Goal: Task Accomplishment & Management: Use online tool/utility

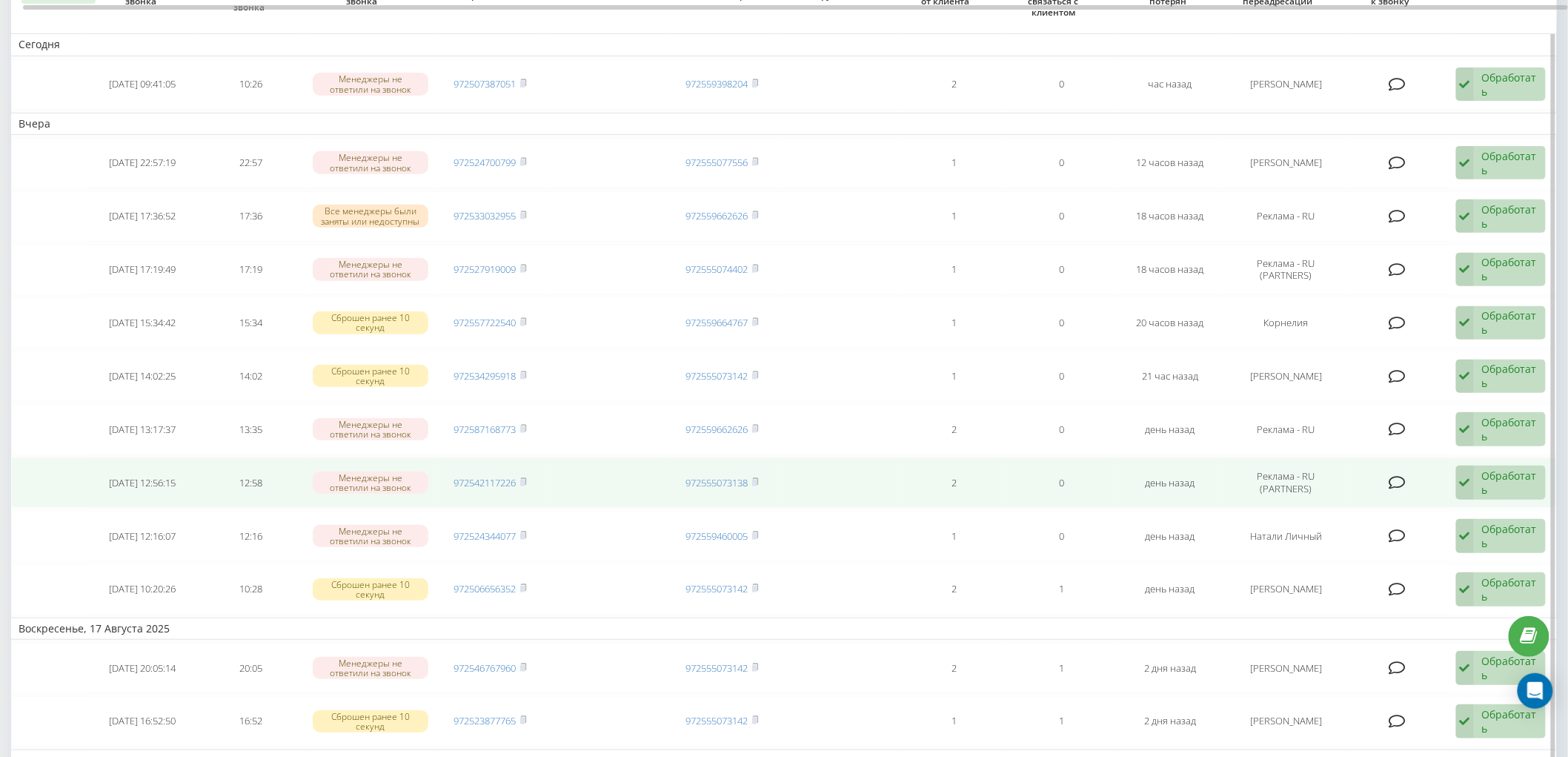
scroll to position [164, 0]
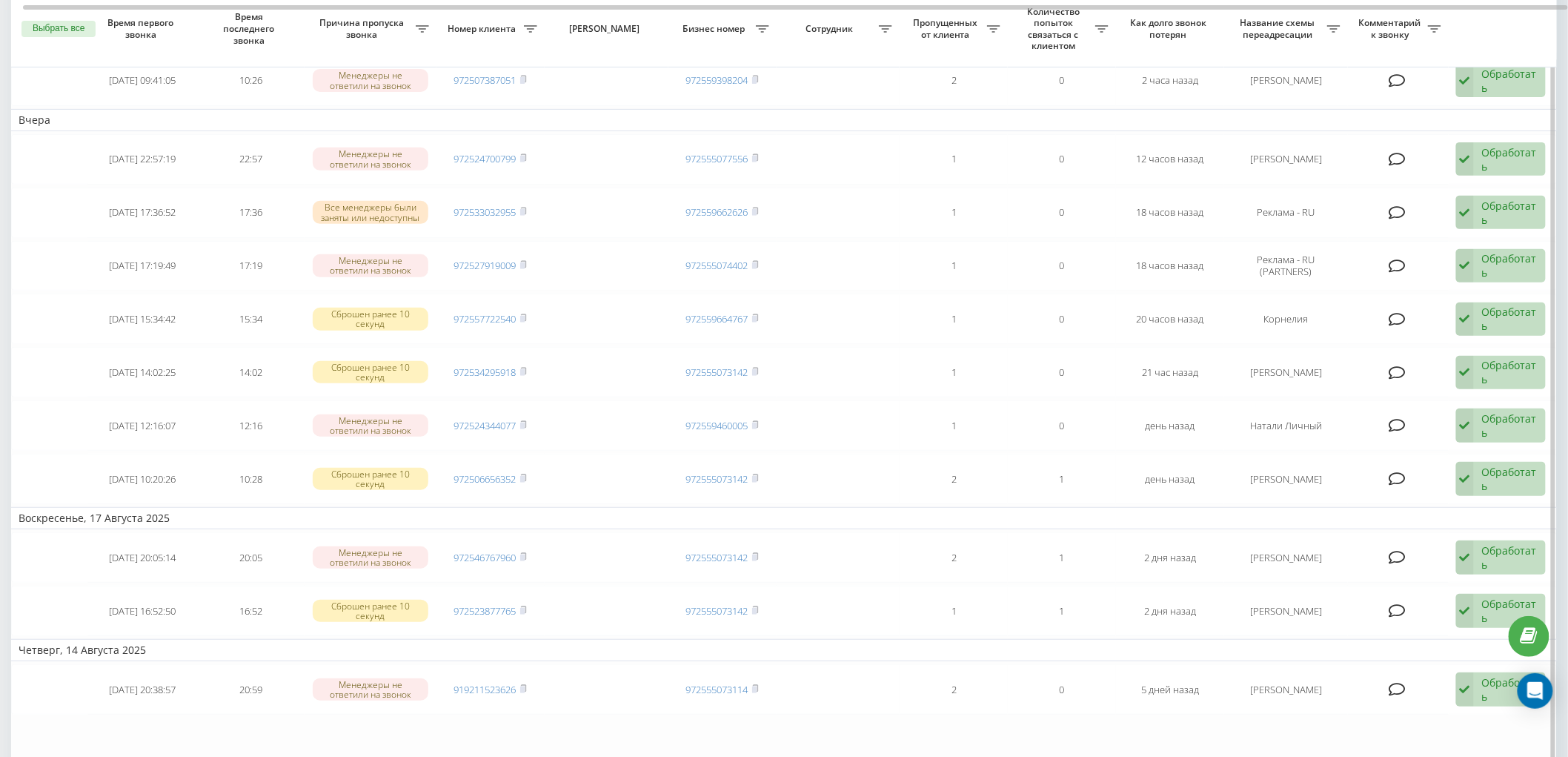
scroll to position [7, 0]
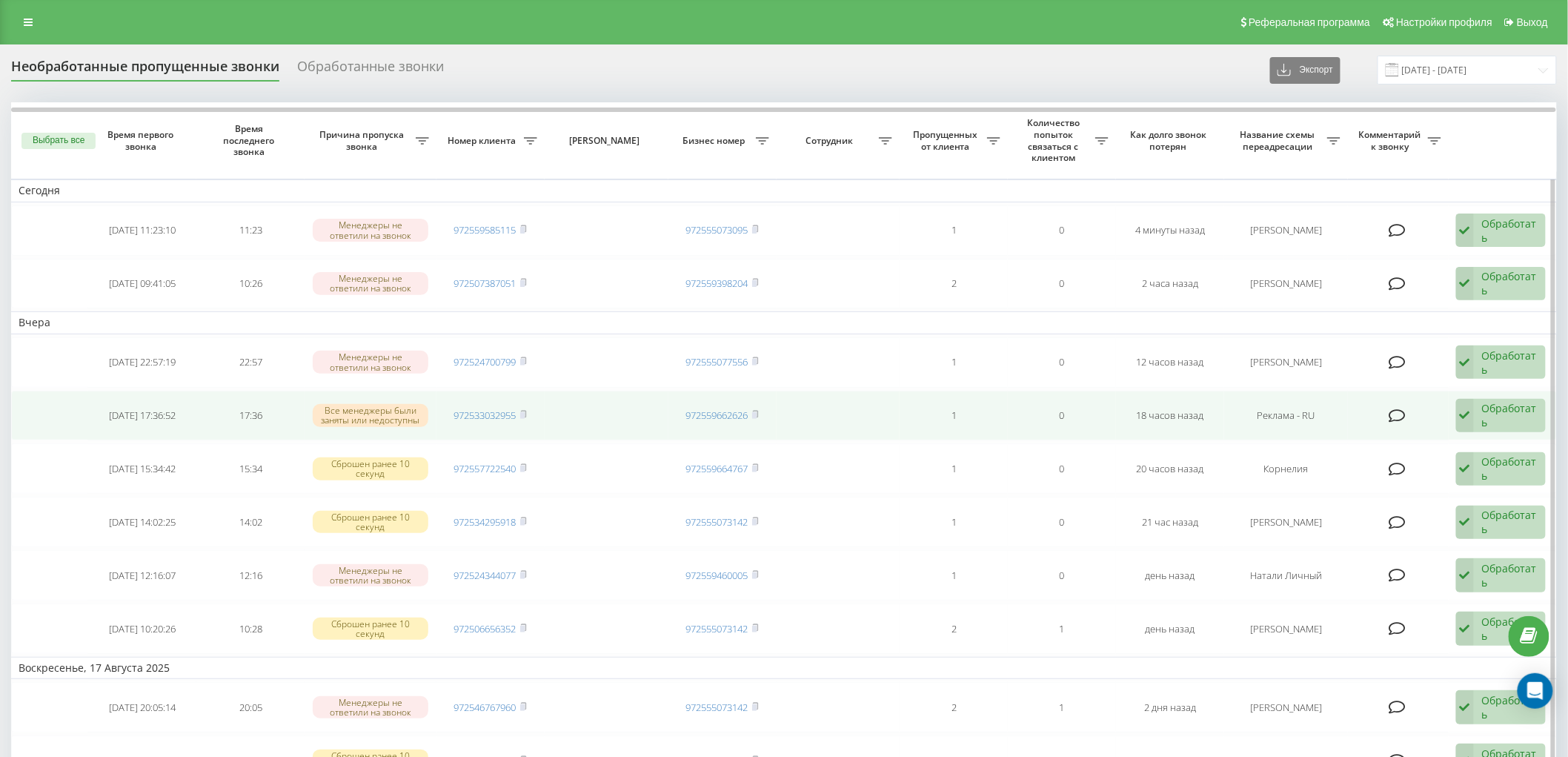
click at [1502, 419] on div "Обработать" at bounding box center [1511, 415] width 56 height 28
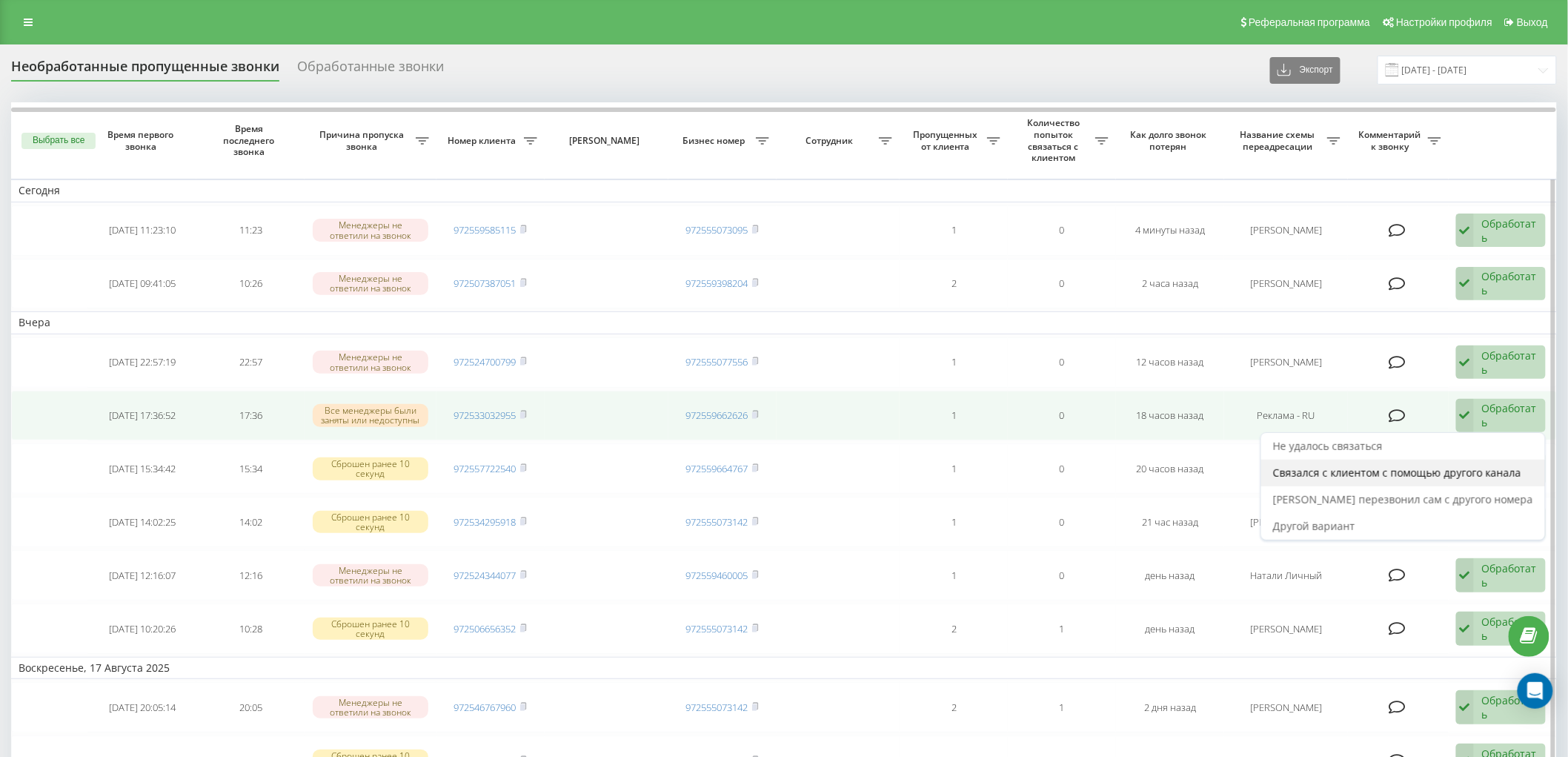
click at [1380, 472] on span "Связался с клиентом с помощью другого канала" at bounding box center [1397, 473] width 248 height 14
